Goal: Book appointment/travel/reservation

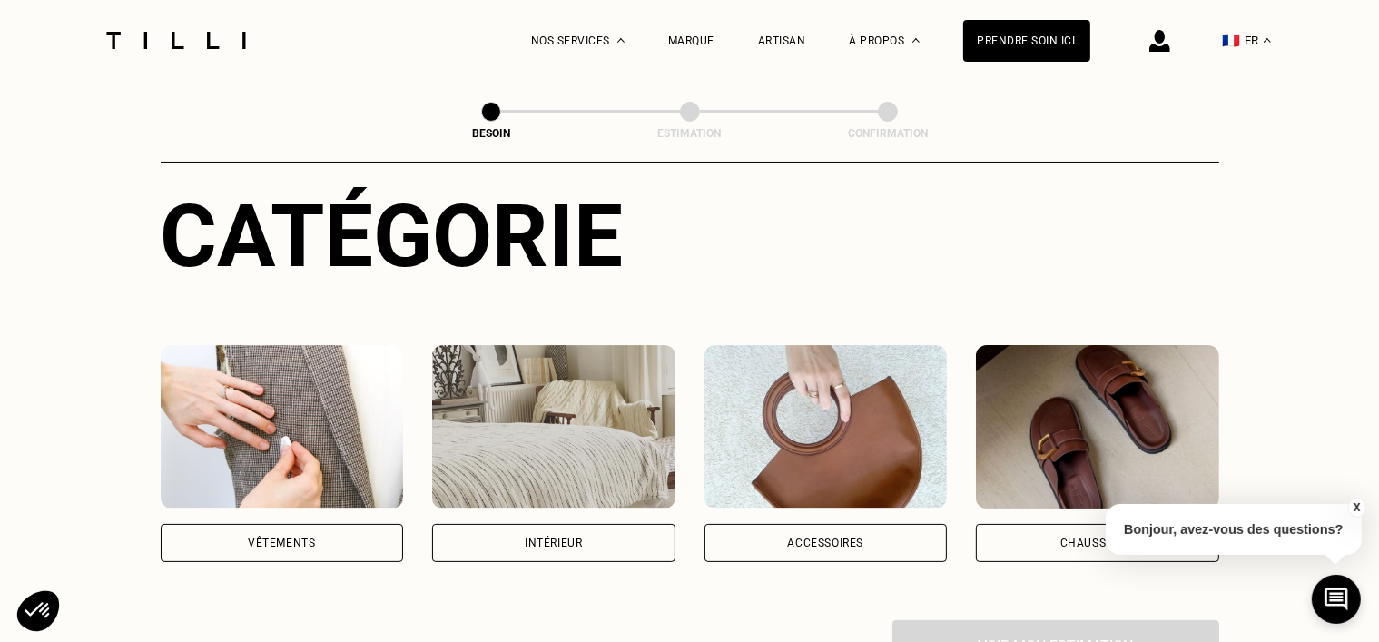
scroll to position [363, 0]
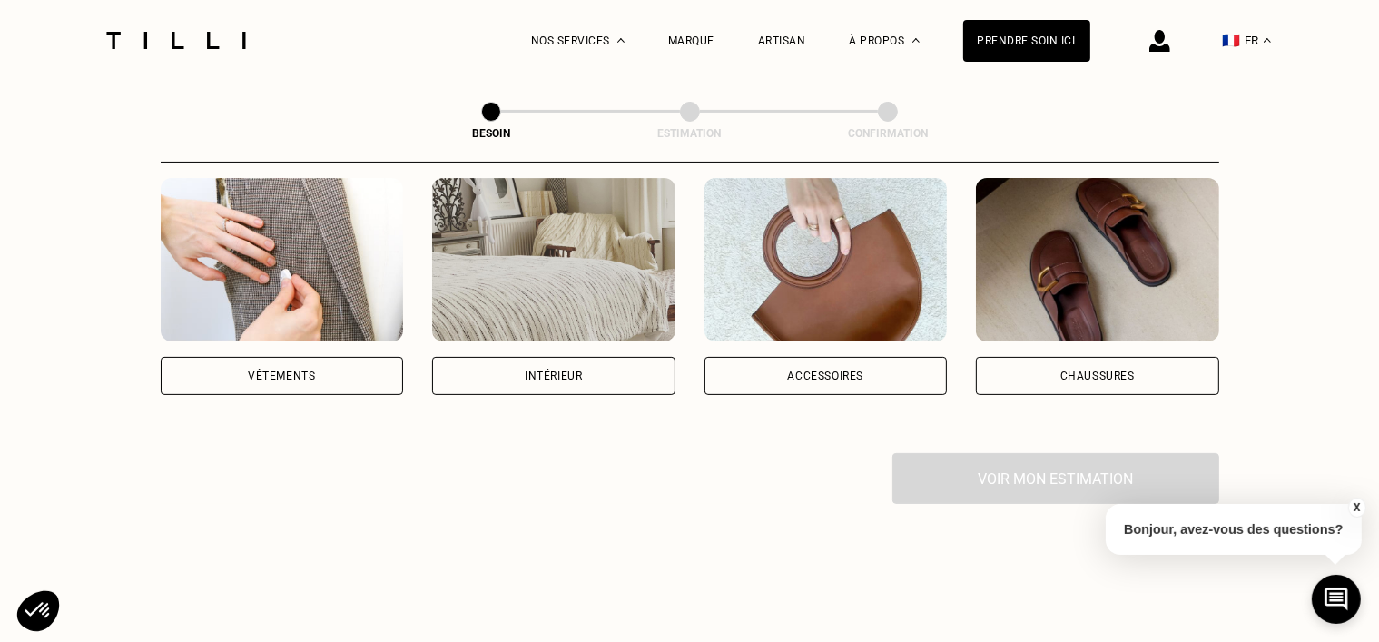
click at [520, 358] on div "Intérieur" at bounding box center [553, 376] width 243 height 38
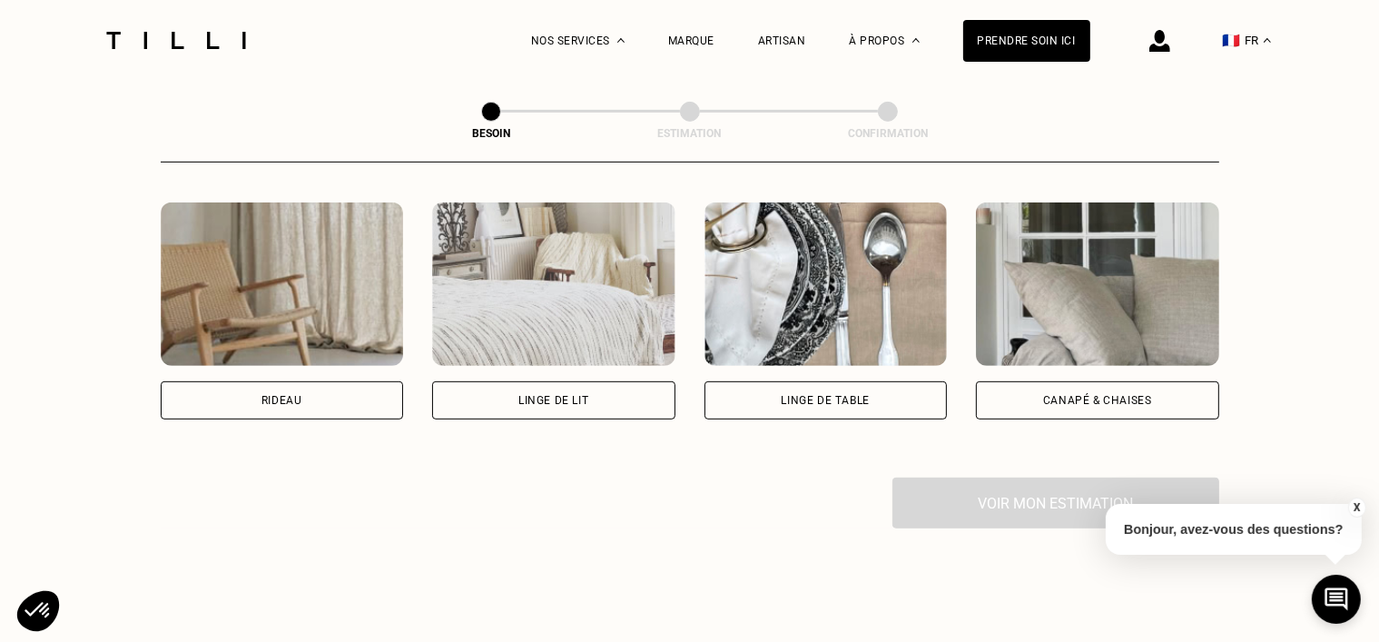
scroll to position [863, 0]
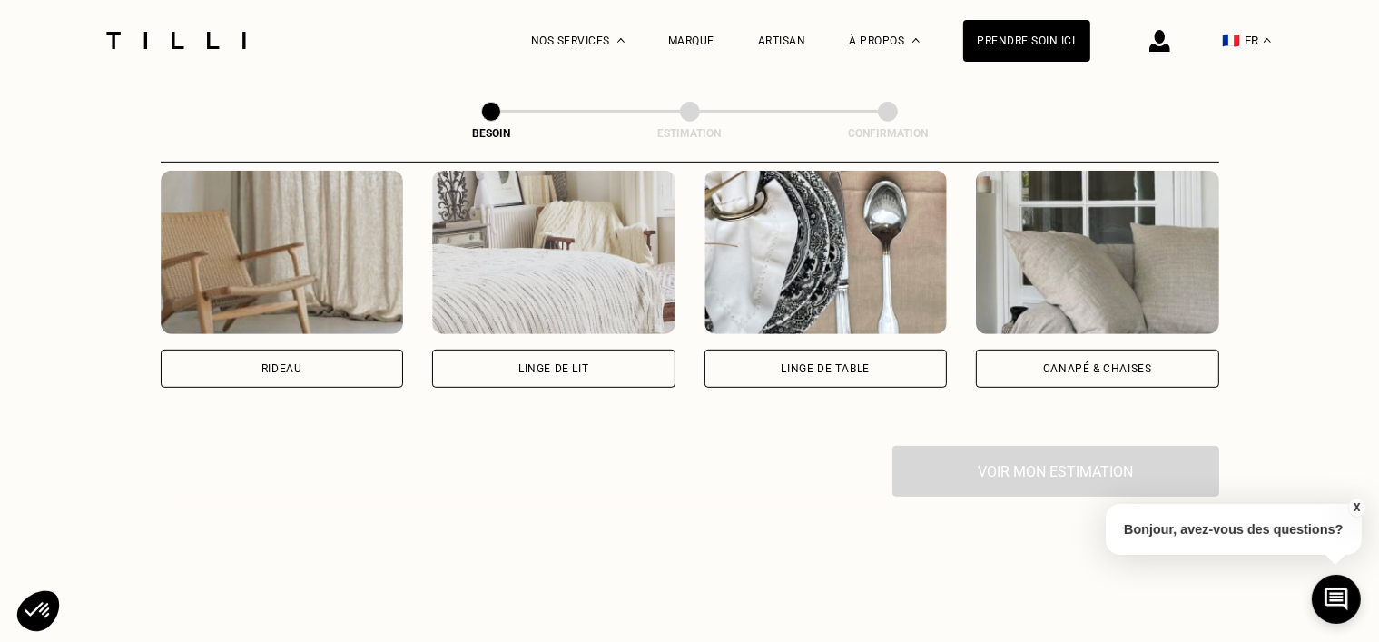
click at [238, 220] on img at bounding box center [282, 252] width 243 height 163
select select "FR"
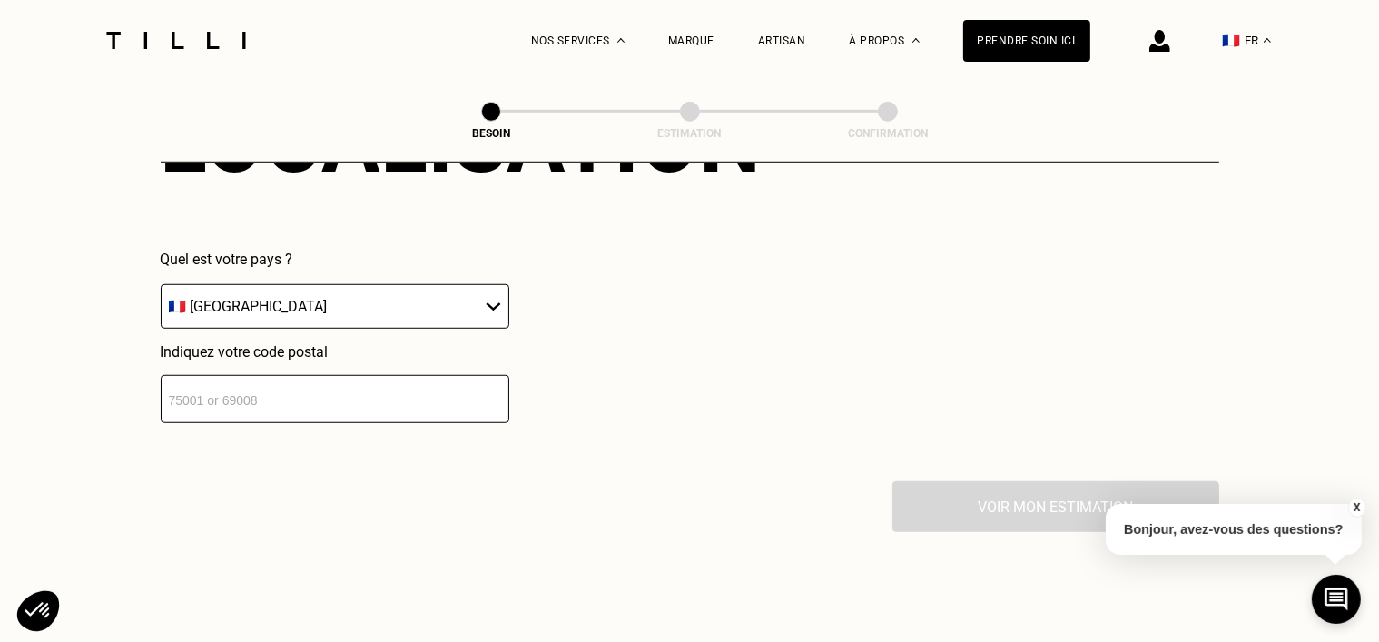
scroll to position [1359, 0]
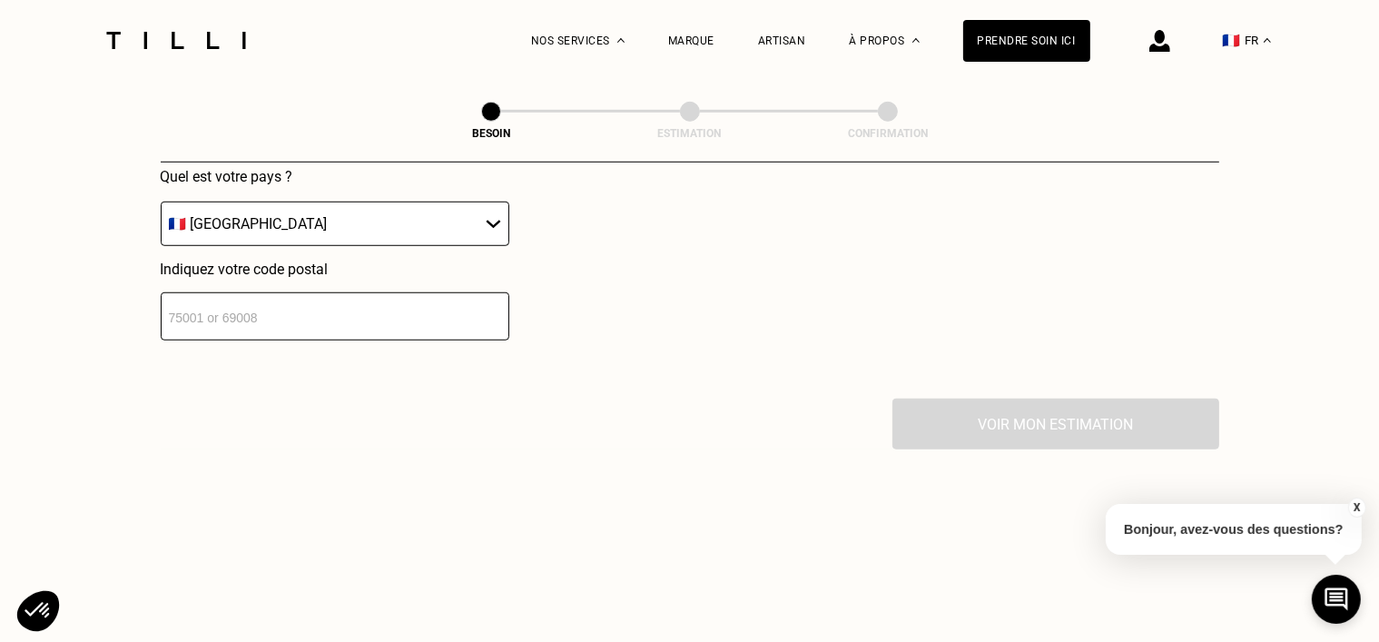
click at [216, 317] on input "number" at bounding box center [335, 316] width 349 height 48
type input "81600"
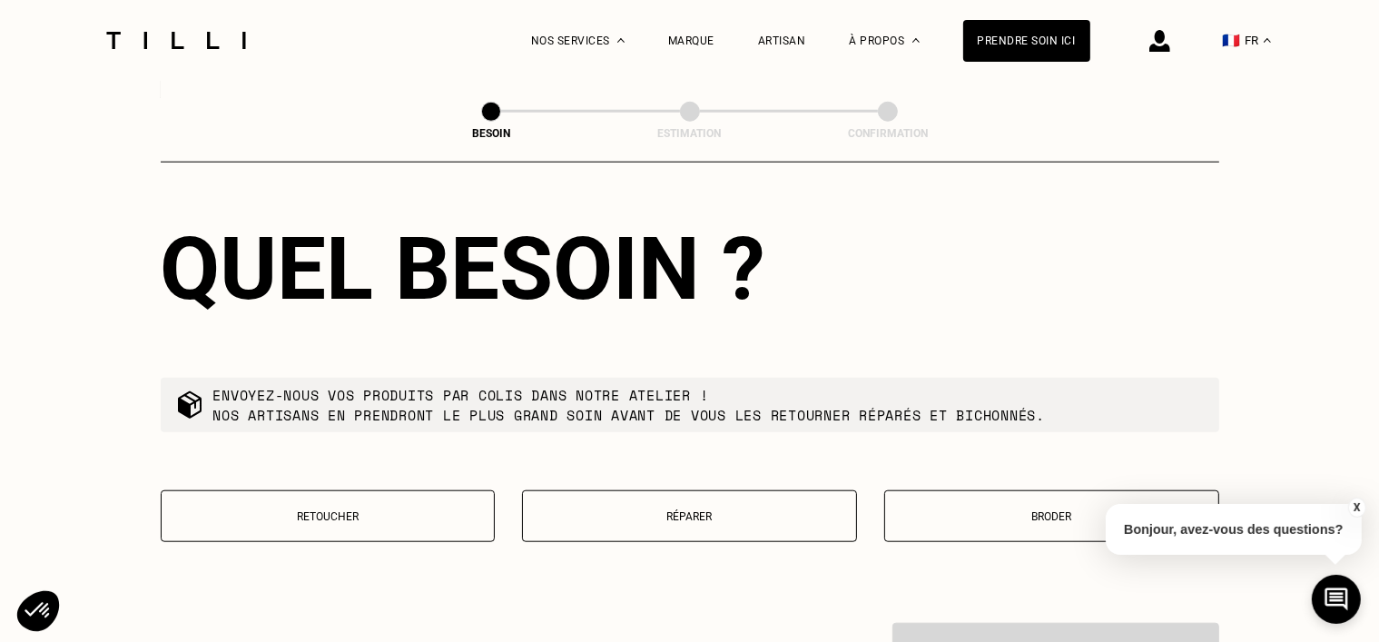
scroll to position [1628, 0]
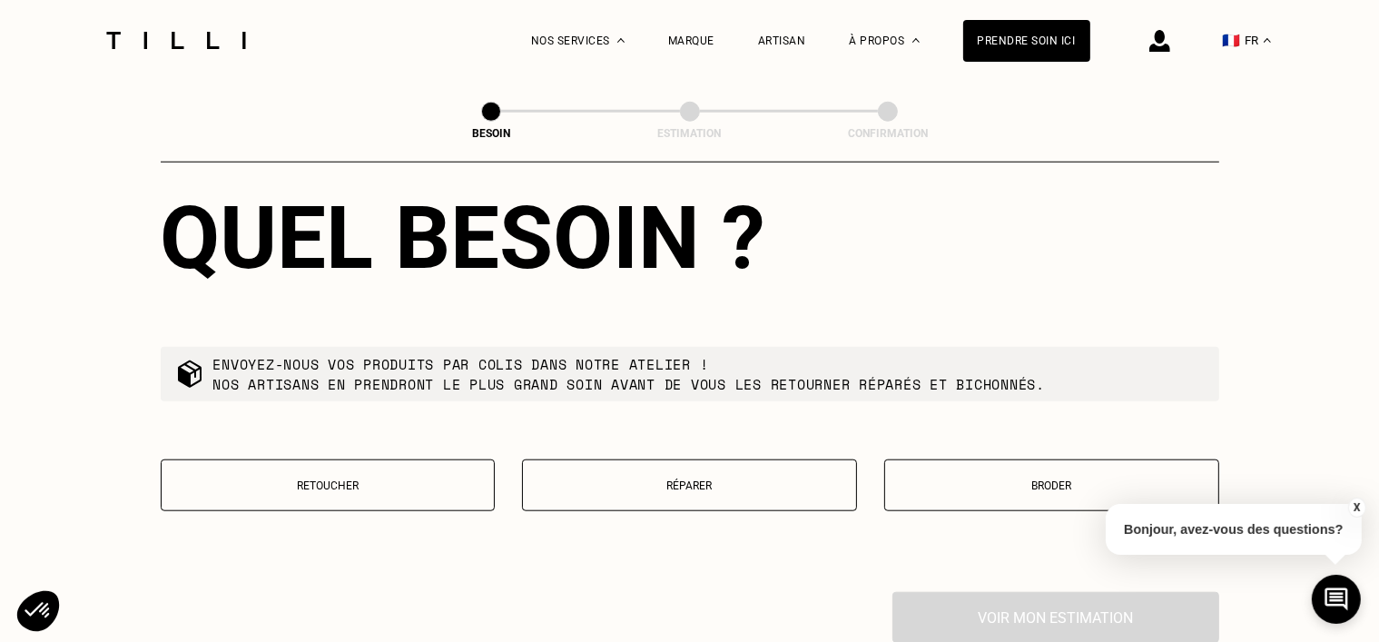
click at [370, 479] on p "Retoucher" at bounding box center [328, 485] width 315 height 13
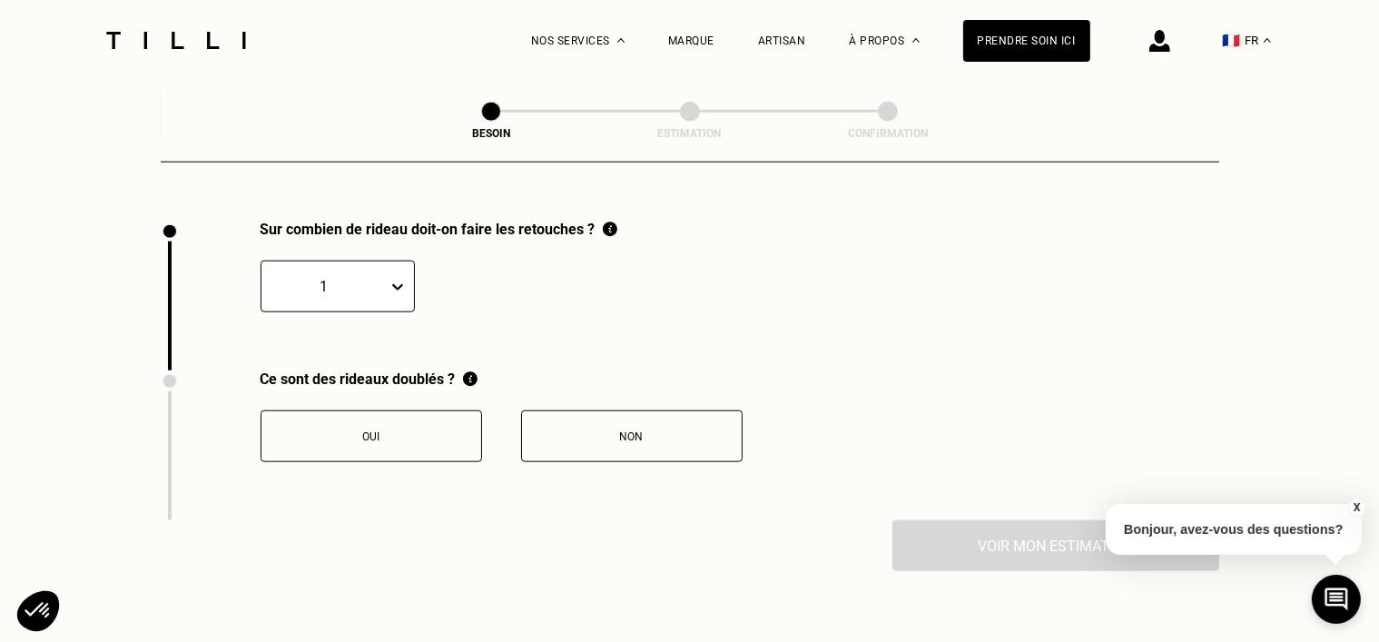
scroll to position [2004, 0]
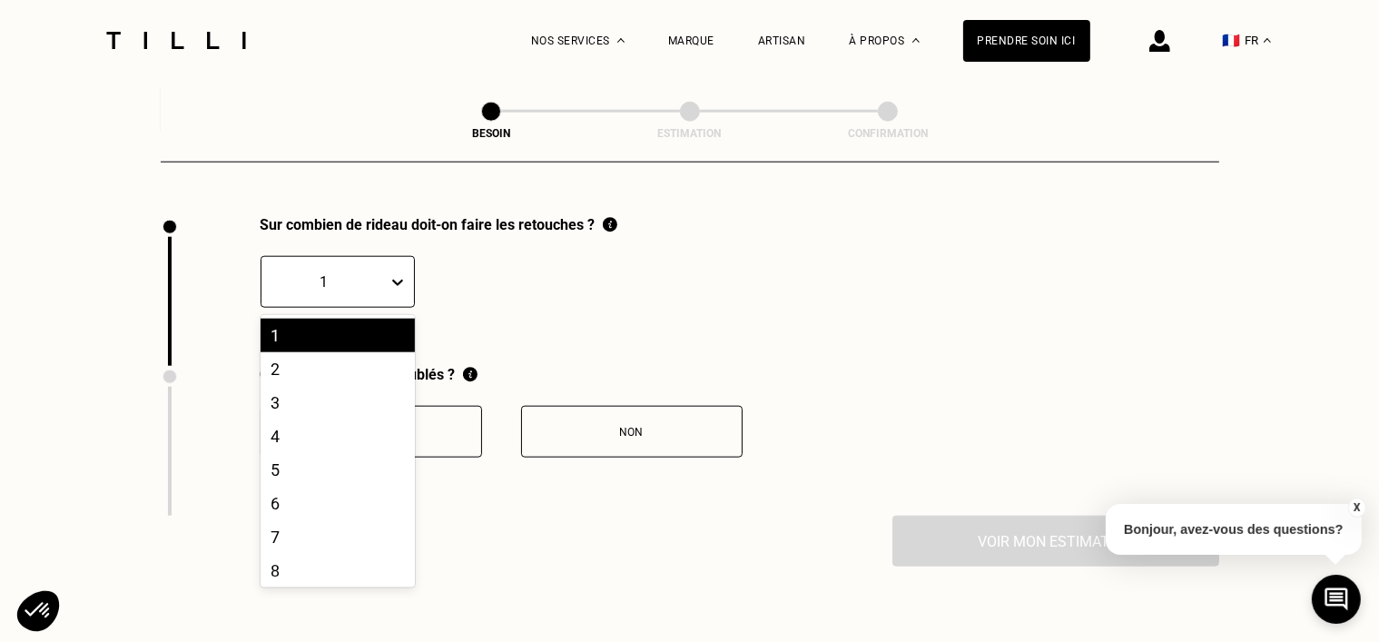
click at [399, 278] on icon at bounding box center [397, 282] width 18 height 18
click at [301, 363] on div "2" at bounding box center [337, 369] width 154 height 34
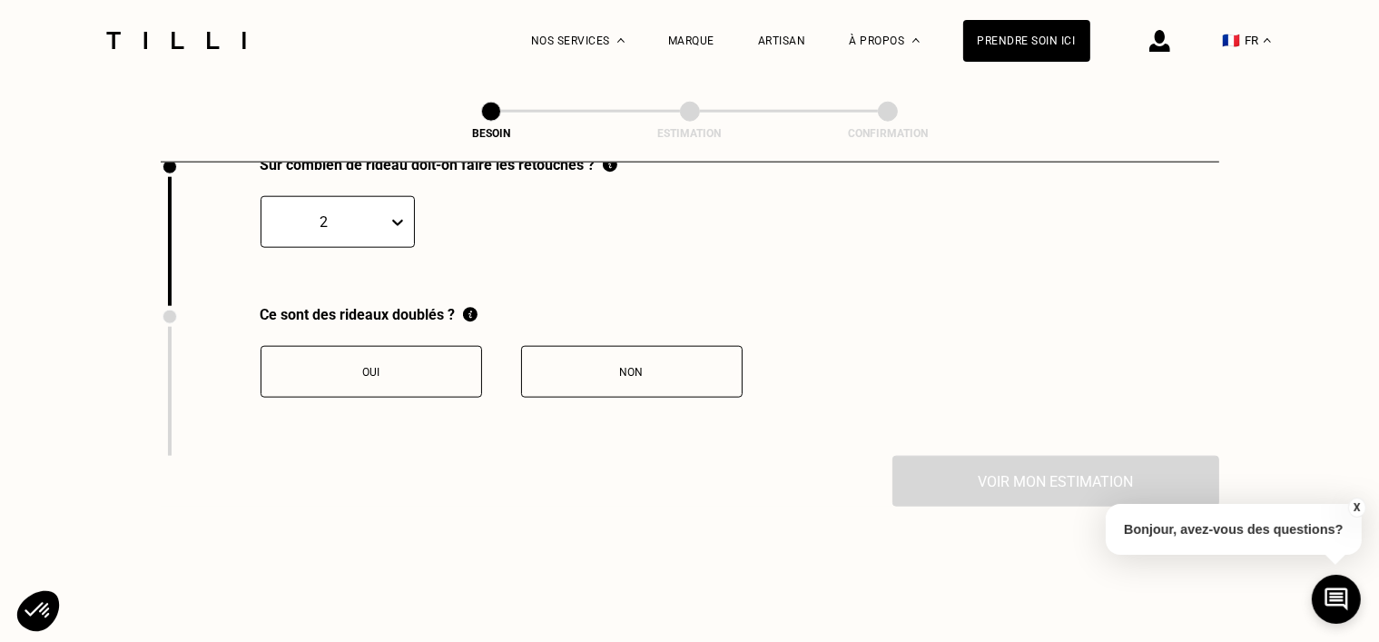
scroll to position [2095, 0]
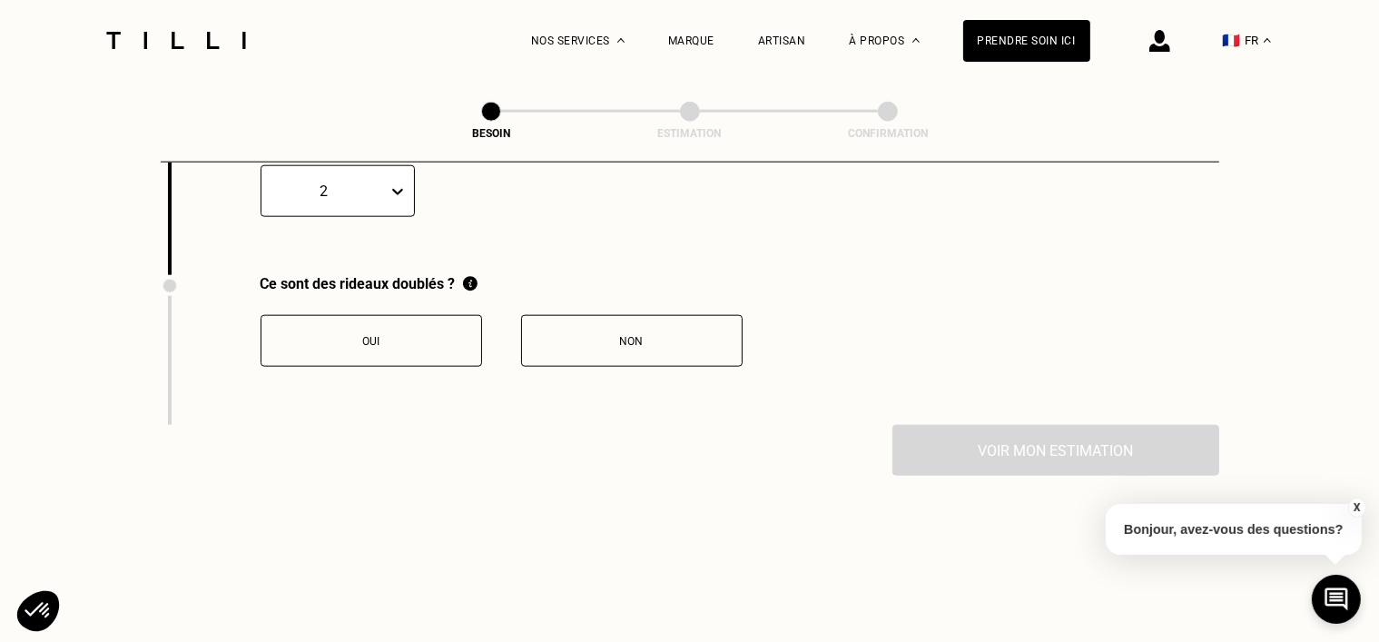
click at [368, 335] on div "Oui" at bounding box center [370, 341] width 201 height 13
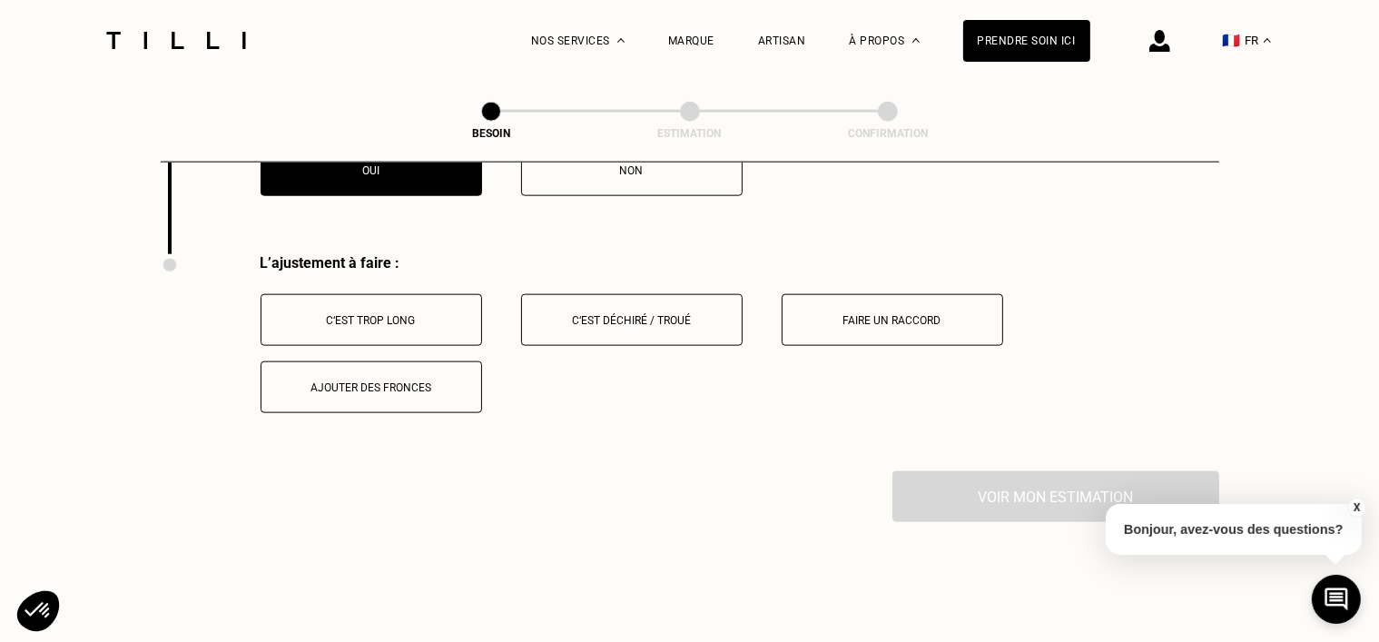
scroll to position [2304, 0]
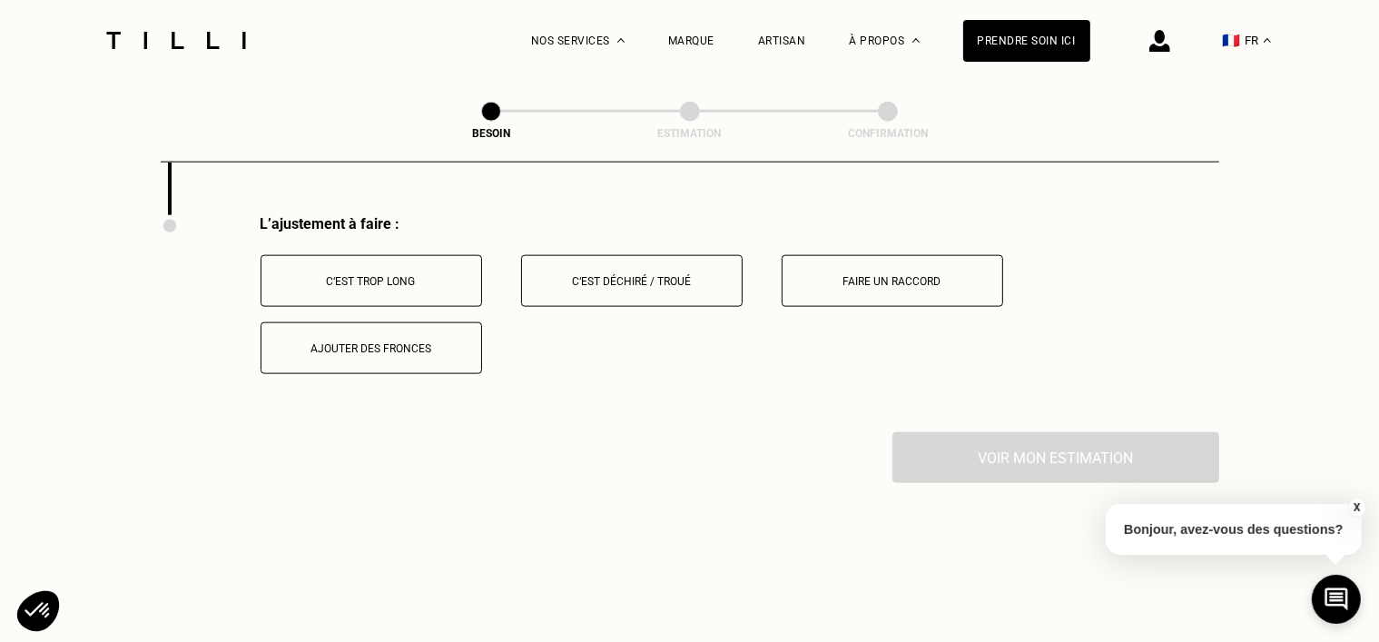
click at [396, 255] on button "C‘est trop long" at bounding box center [370, 281] width 221 height 52
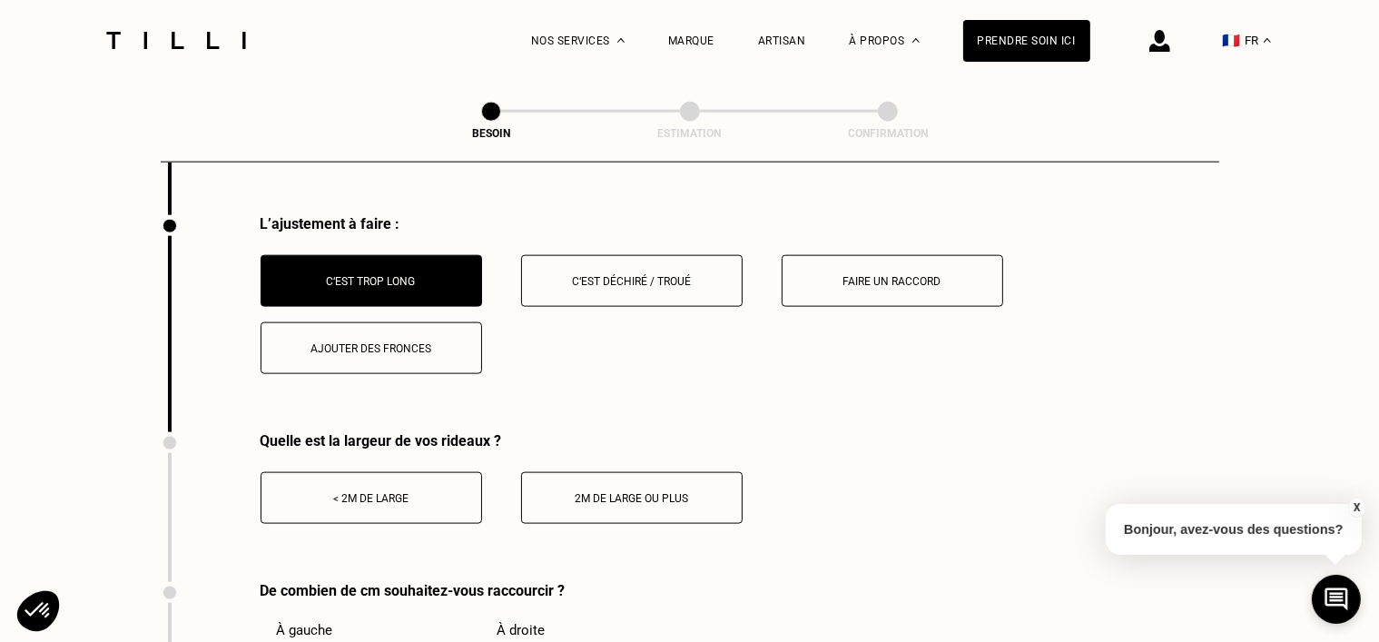
click at [461, 496] on button "< 2m de large" at bounding box center [370, 498] width 221 height 52
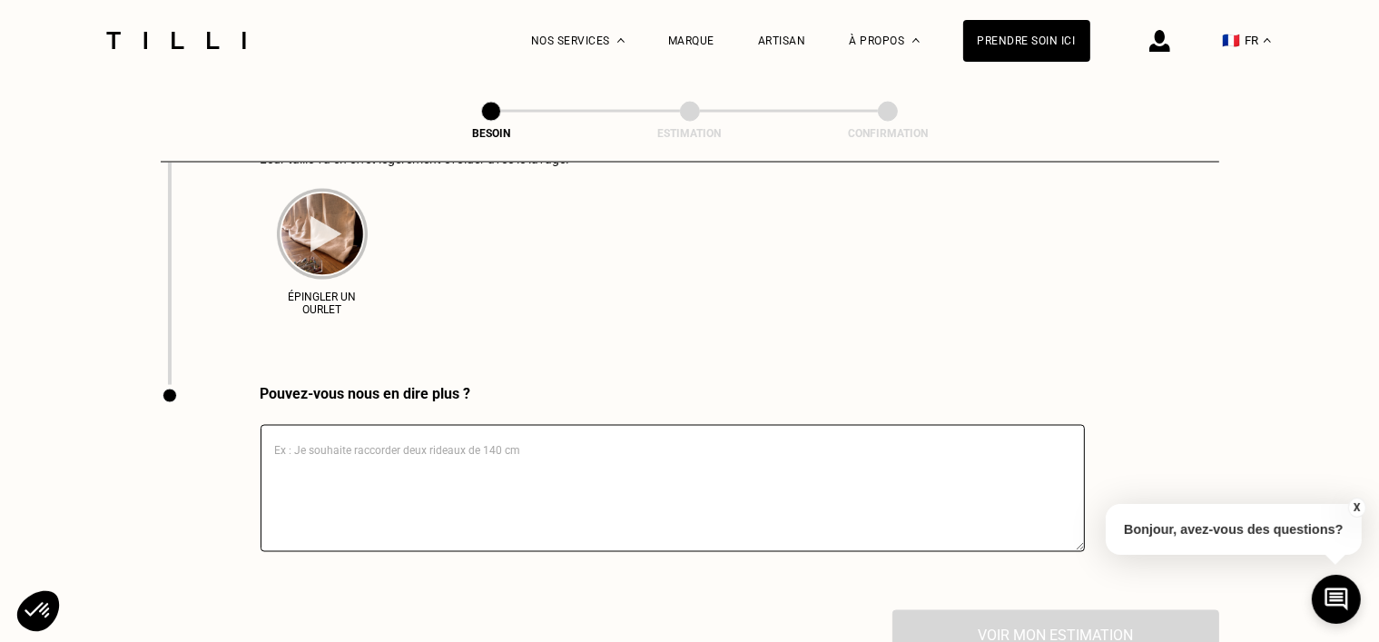
scroll to position [2849, 0]
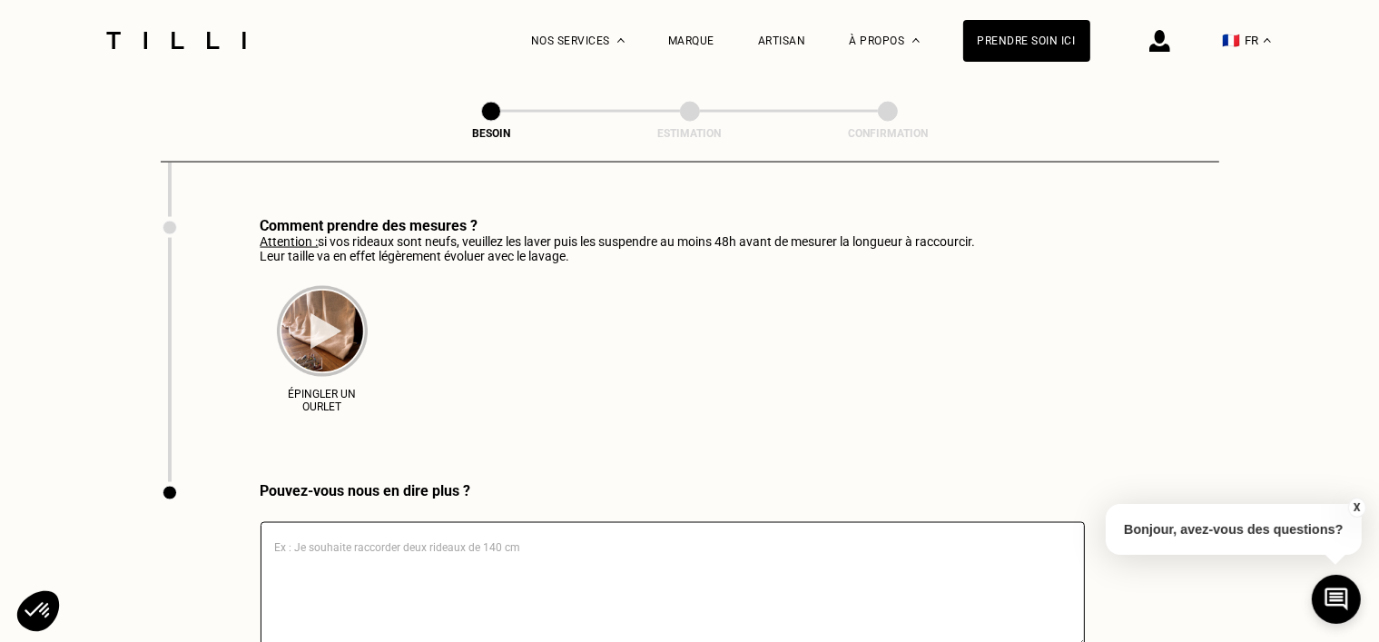
click at [344, 390] on p "Épingler un ourlet" at bounding box center [322, 400] width 80 height 25
click at [328, 319] on img at bounding box center [322, 331] width 91 height 91
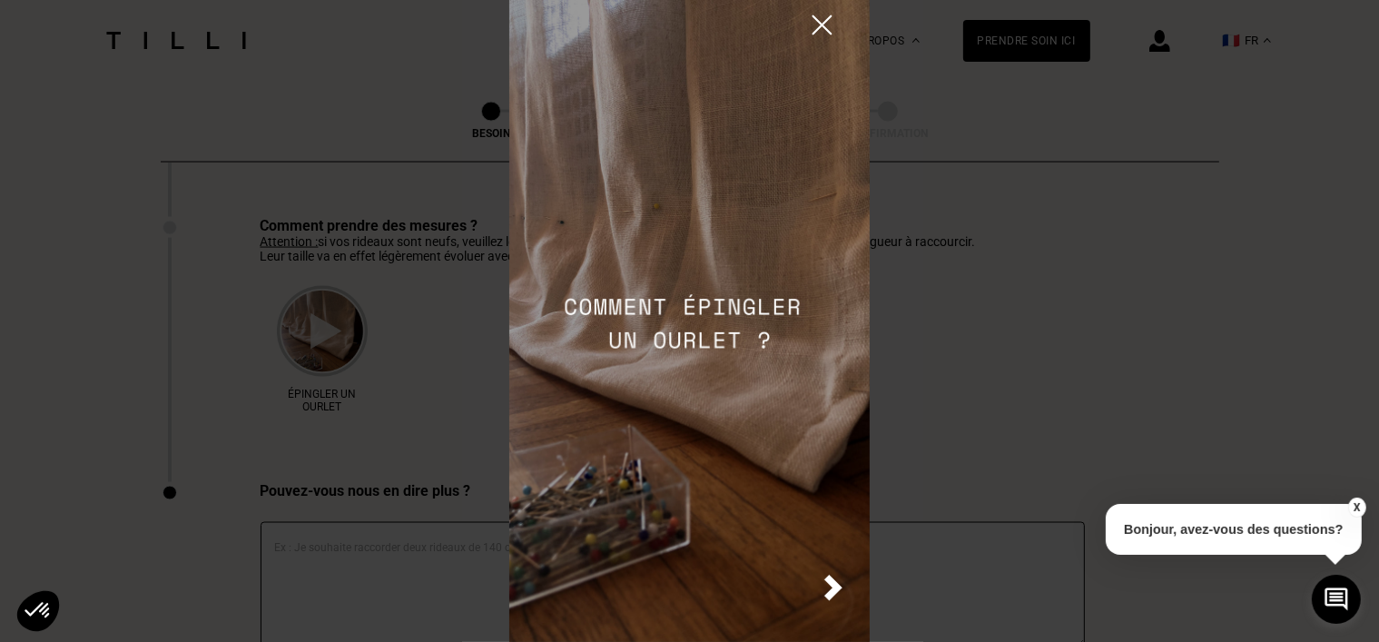
click at [842, 590] on img at bounding box center [833, 587] width 18 height 26
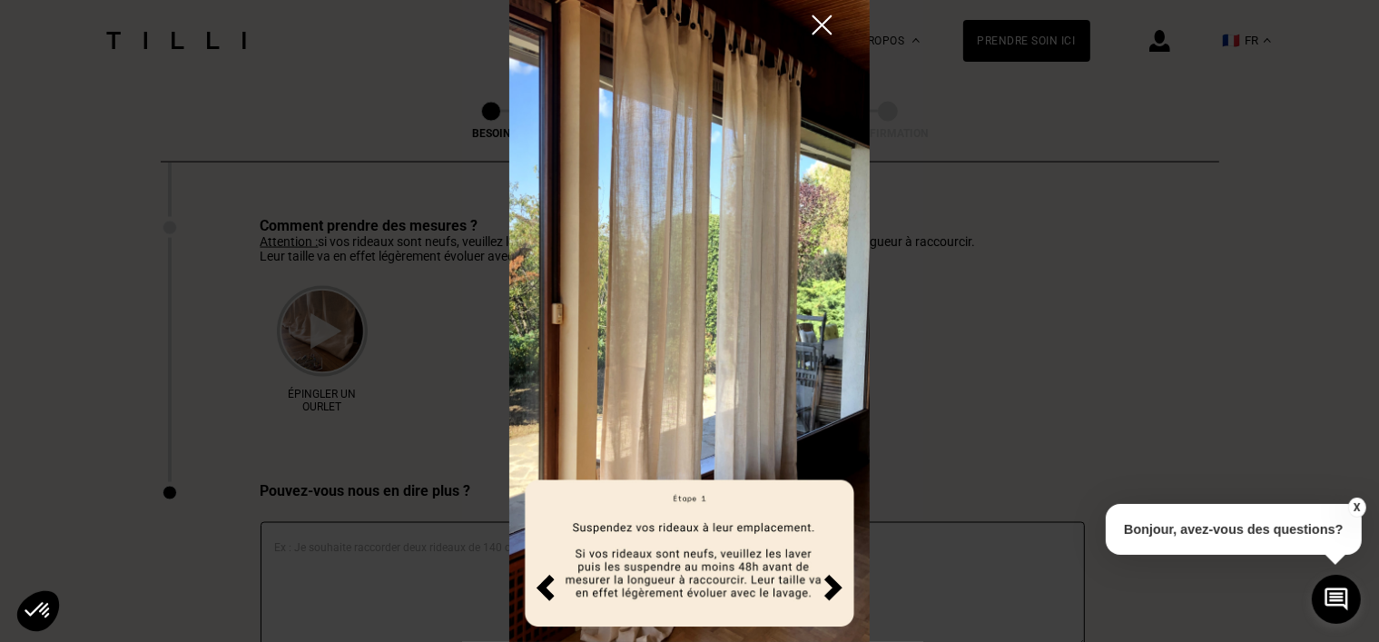
click at [837, 591] on img at bounding box center [833, 587] width 18 height 26
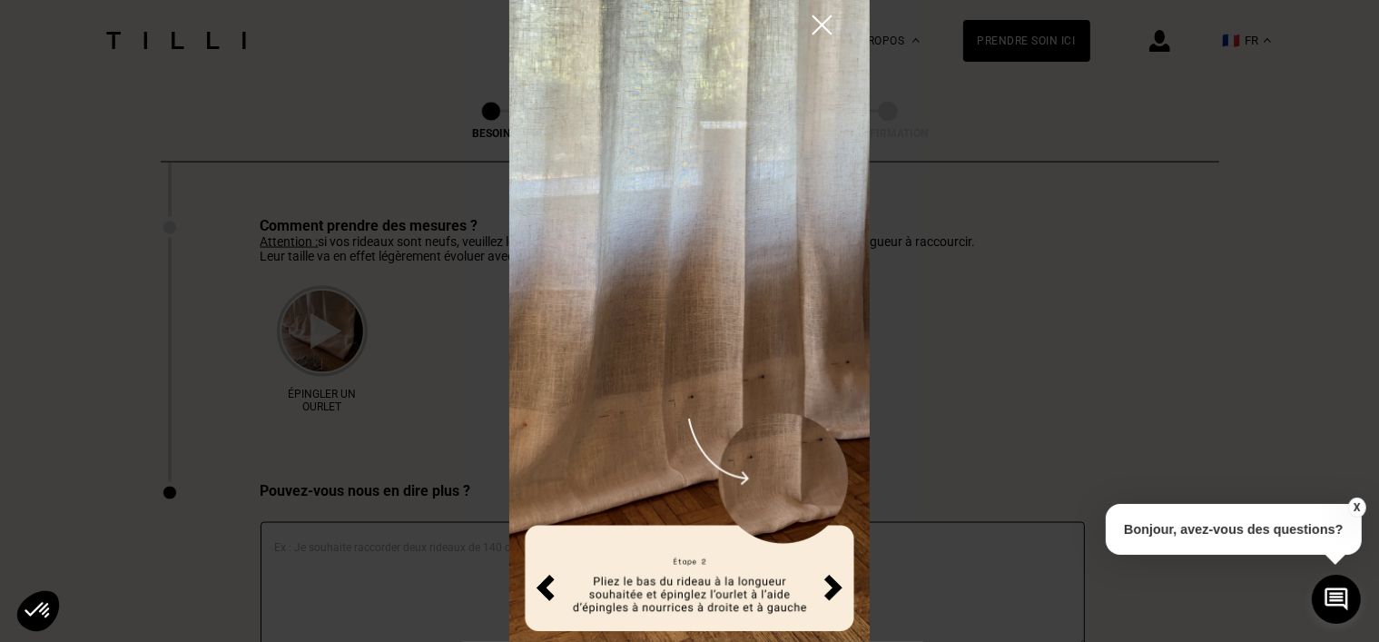
click at [837, 591] on img at bounding box center [833, 587] width 18 height 26
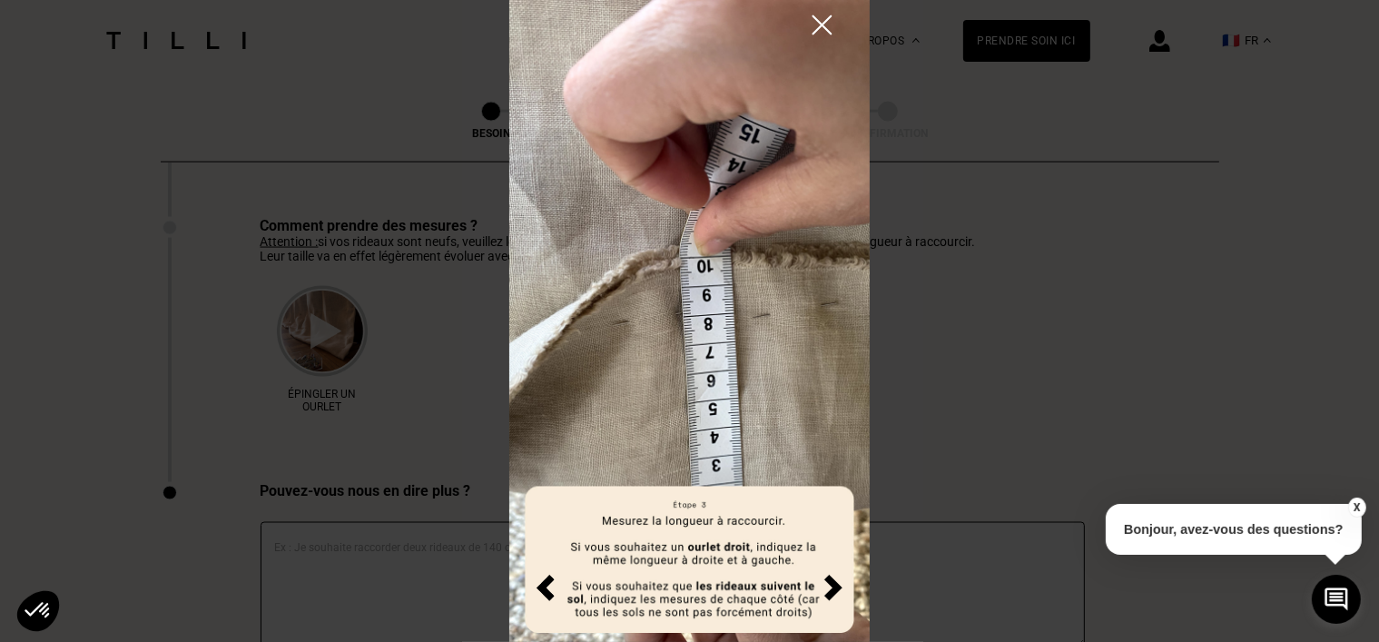
click at [837, 591] on img at bounding box center [833, 587] width 18 height 26
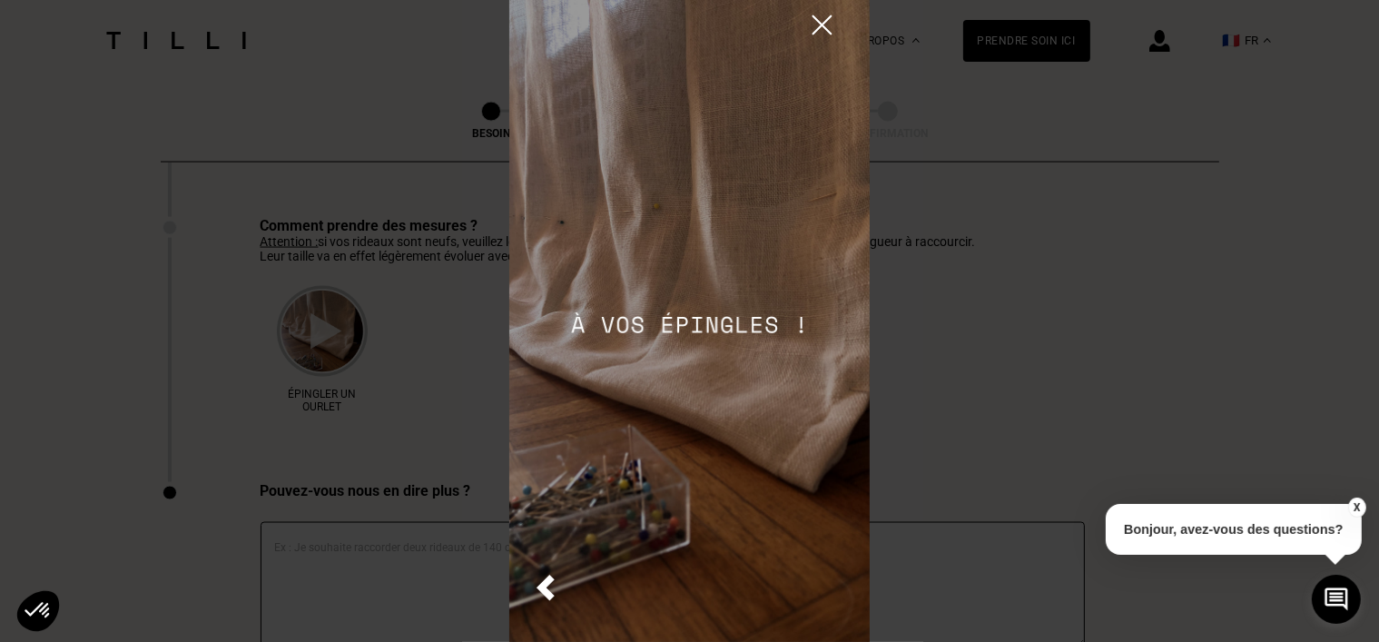
click at [837, 591] on img at bounding box center [689, 321] width 361 height 642
click at [820, 25] on img at bounding box center [822, 25] width 32 height 32
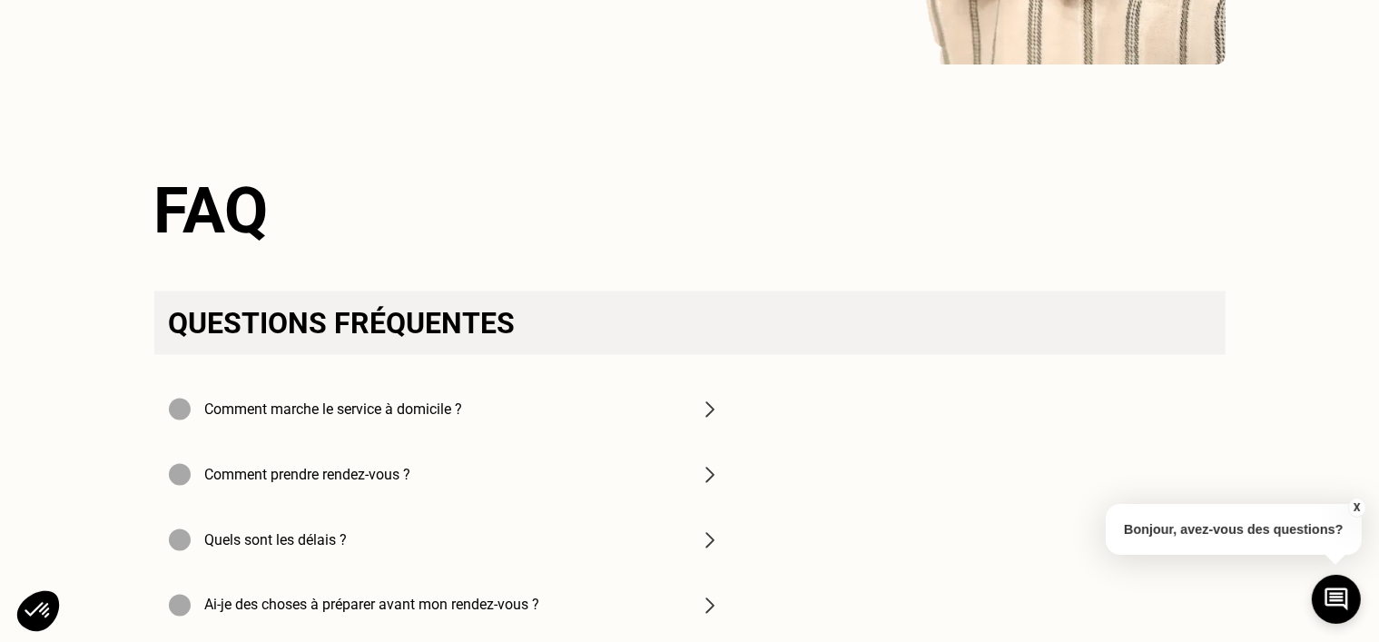
scroll to position [2258, 0]
